Goal: Share content: Share content

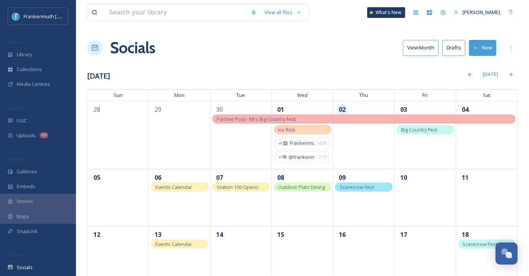
click at [485, 48] on button "New" at bounding box center [482, 48] width 27 height 16
click at [485, 65] on span "Post" at bounding box center [486, 65] width 10 height 7
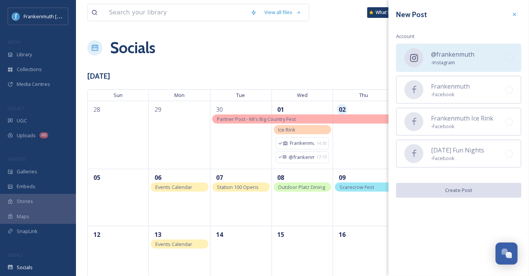
click at [463, 64] on span "- Instagram" at bounding box center [452, 62] width 43 height 7
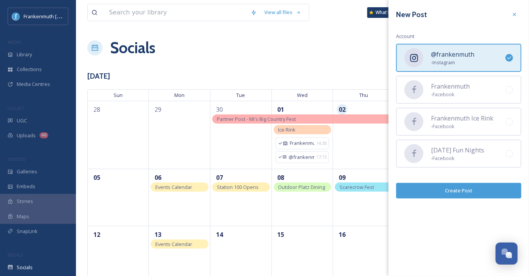
click at [463, 191] on button "Create Post" at bounding box center [458, 191] width 125 height 16
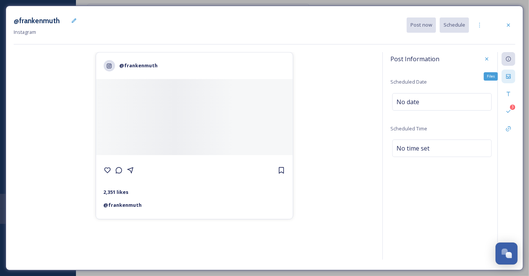
click at [512, 79] on div "Files" at bounding box center [509, 77] width 14 height 14
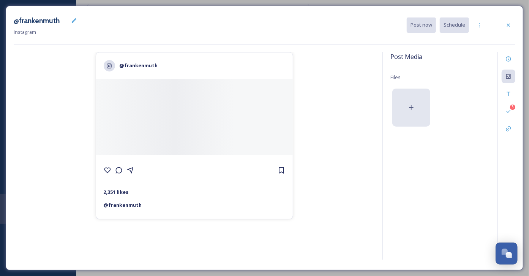
click at [417, 100] on div at bounding box center [411, 108] width 38 height 38
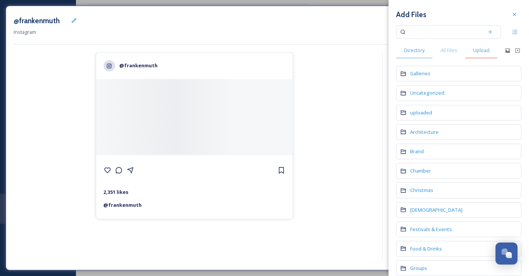
click at [485, 55] on div "Upload" at bounding box center [481, 51] width 32 height 16
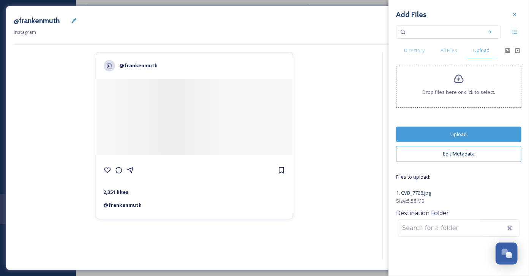
click at [470, 128] on button "Upload" at bounding box center [458, 134] width 125 height 16
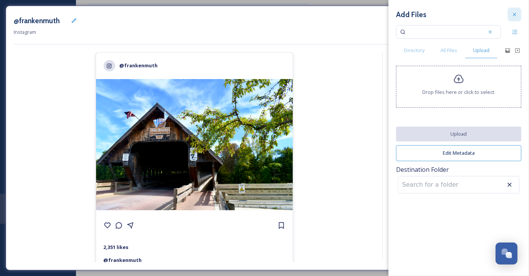
click at [515, 9] on div at bounding box center [515, 15] width 14 height 14
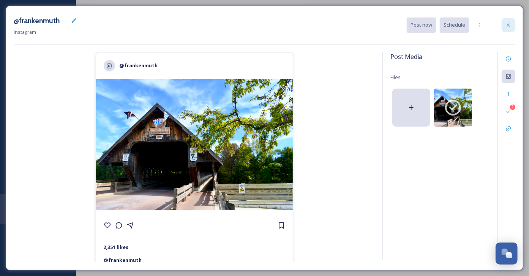
click at [511, 26] on icon at bounding box center [509, 25] width 6 height 6
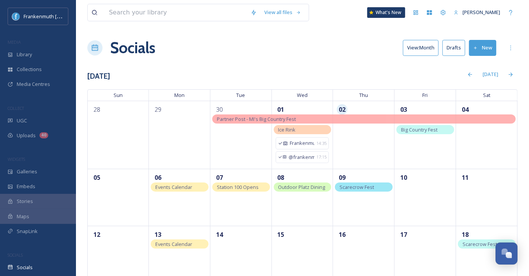
click at [481, 47] on button "New" at bounding box center [482, 48] width 27 height 16
click at [487, 65] on span "Post" at bounding box center [486, 65] width 10 height 7
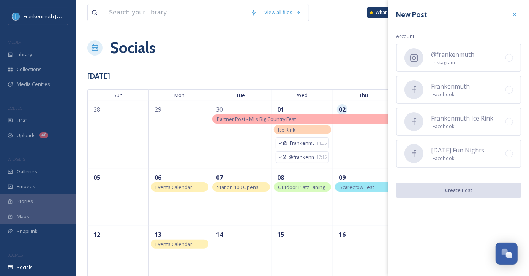
click at [487, 65] on div "@frankenmuth - Instagram" at bounding box center [458, 58] width 125 height 28
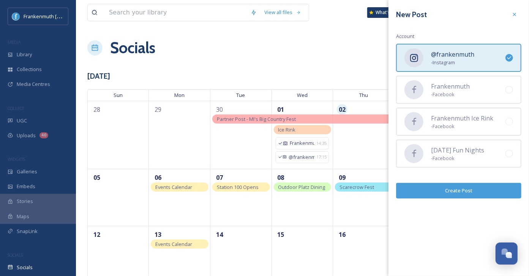
click at [463, 193] on button "Create Post" at bounding box center [458, 191] width 125 height 16
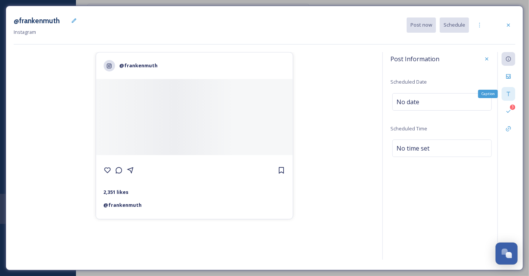
click at [510, 90] on div "Caption" at bounding box center [509, 94] width 14 height 14
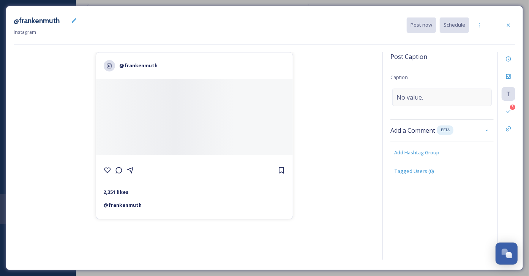
click at [441, 92] on div "No value." at bounding box center [442, 97] width 100 height 17
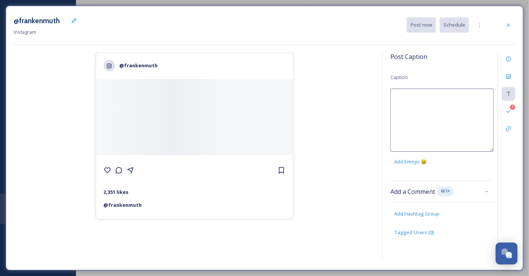
click at [441, 92] on textarea at bounding box center [441, 120] width 103 height 63
paste textarea "“A side of squash, a plate of chicken, and a whole lot of Frankenmuth tradition…"
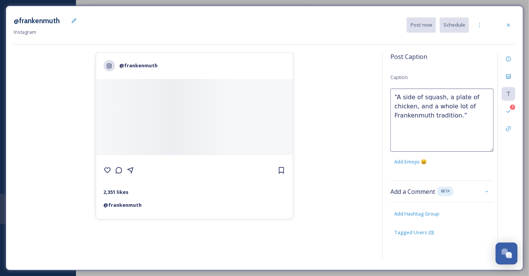
click at [398, 96] on textarea "“A side of squash, a plate of chicken, and a whole lot of Frankenmuth tradition…" at bounding box center [441, 120] width 103 height 63
click at [463, 116] on textarea "A side of squash, a plate of chicken, and a whole lot of Frankenmuth tradition.”" at bounding box center [441, 120] width 103 height 63
type textarea "A side of squash, a plate of chicken, and a whole lot of Frankenmuth tradition."
click at [318, 135] on div "@frankenmuth 2,351 likes @ [PERSON_NAME]" at bounding box center [194, 157] width 361 height 210
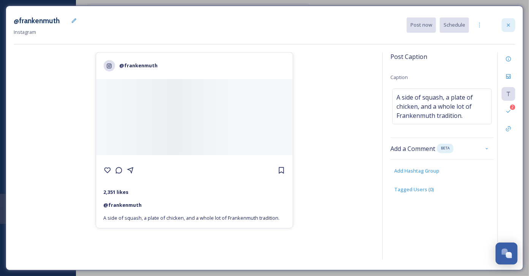
click at [506, 27] on icon at bounding box center [509, 25] width 6 height 6
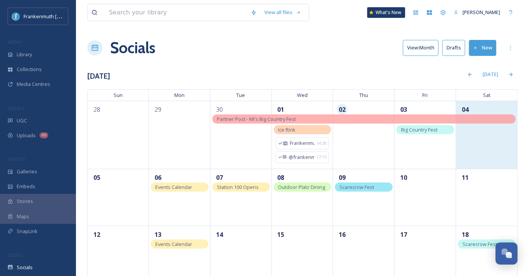
click at [495, 155] on div "04" at bounding box center [487, 135] width 62 height 68
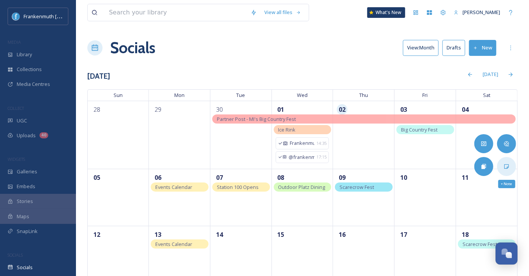
click at [511, 172] on div "+ Note" at bounding box center [506, 166] width 19 height 19
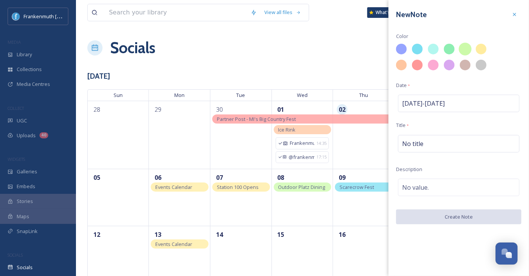
click at [467, 53] on div at bounding box center [465, 49] width 13 height 13
click at [442, 141] on div "No title" at bounding box center [459, 143] width 122 height 17
click at [445, 139] on input at bounding box center [458, 143] width 125 height 17
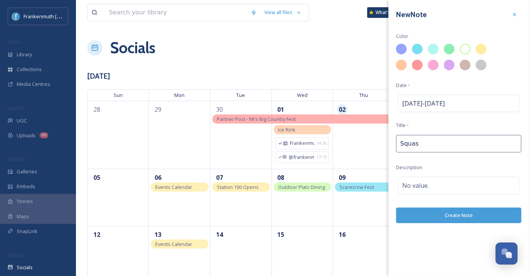
type input "Squash"
click at [458, 218] on button "Create Note" at bounding box center [458, 215] width 125 height 16
